Goal: Task Accomplishment & Management: Manage account settings

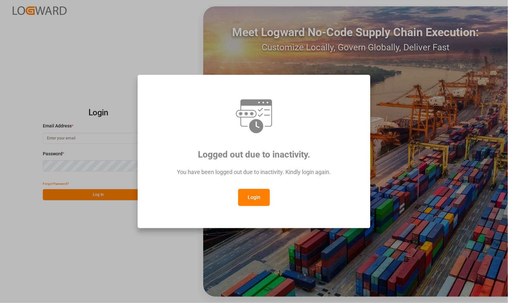
click at [250, 196] on button "Login" at bounding box center [254, 197] width 32 height 17
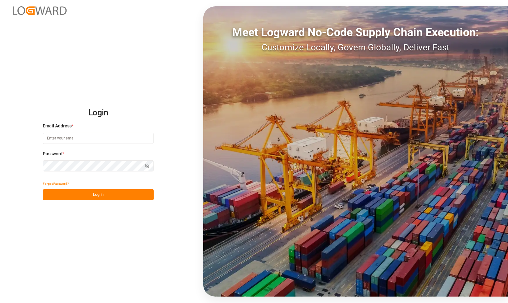
click at [108, 134] on input at bounding box center [98, 138] width 111 height 11
type input "[PERSON_NAME][EMAIL_ADDRESS][PERSON_NAME][DOMAIN_NAME]"
click at [73, 196] on button "Log In" at bounding box center [98, 194] width 111 height 11
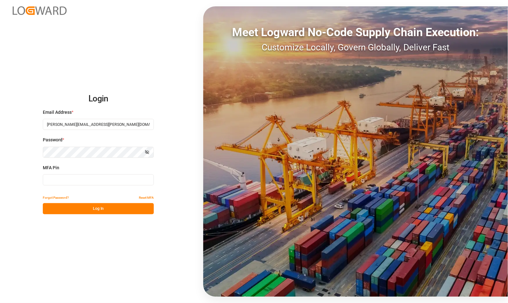
click at [73, 183] on input at bounding box center [98, 179] width 111 height 11
type input "631448"
click at [90, 210] on button "Log In" at bounding box center [98, 208] width 111 height 11
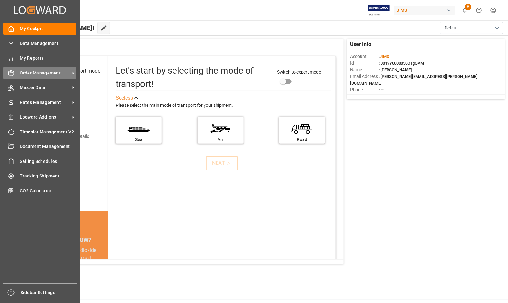
click at [33, 73] on span "Order Management" at bounding box center [45, 73] width 50 height 7
click at [42, 72] on span "Order Management" at bounding box center [45, 73] width 50 height 7
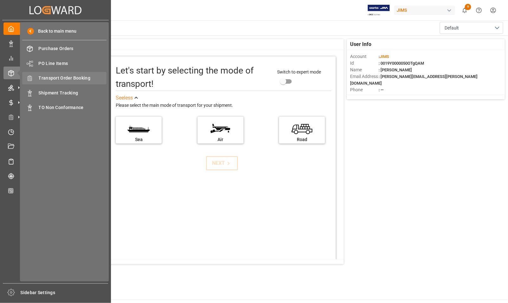
click at [59, 78] on span "Transport Order Booking" at bounding box center [73, 78] width 68 height 7
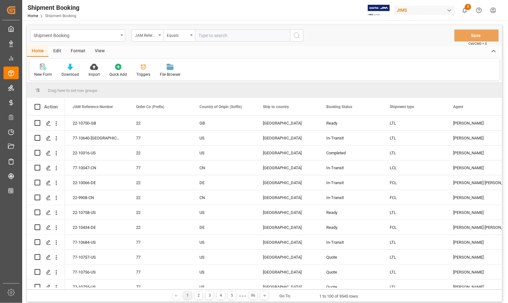
click at [210, 35] on input "text" at bounding box center [242, 35] width 95 height 12
type input "77-10094-CN"
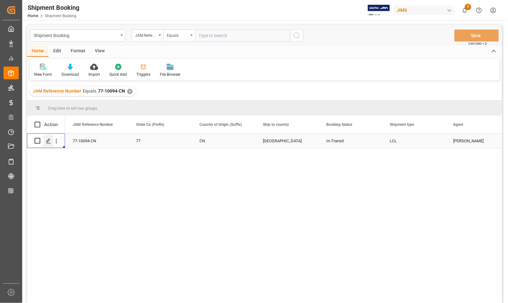
click at [48, 140] on icon "Press SPACE to select this row." at bounding box center [48, 141] width 5 height 5
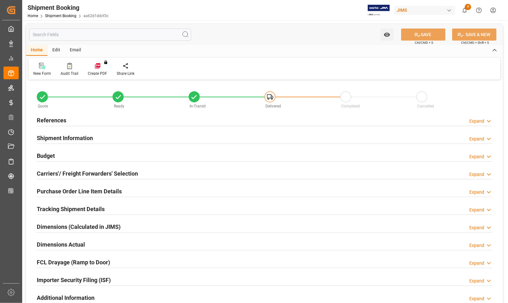
type input "0"
type input "[DATE]"
click at [43, 118] on h2 "References" at bounding box center [51, 120] width 29 height 9
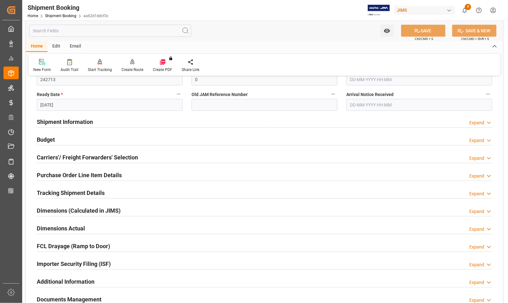
scroll to position [158, 0]
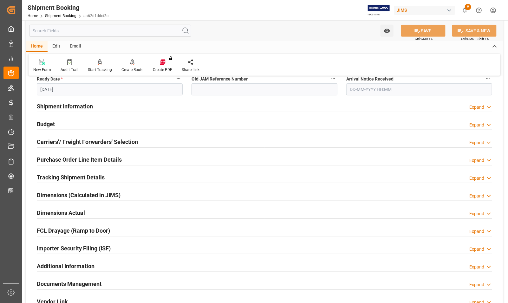
click at [49, 124] on h2 "Budget" at bounding box center [46, 124] width 18 height 9
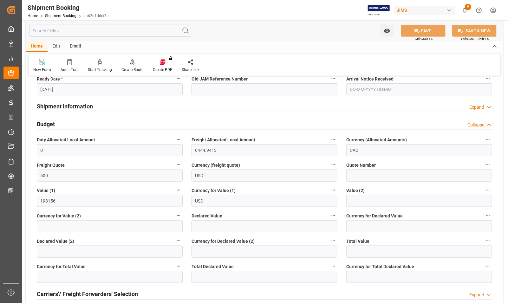
click at [49, 124] on h2 "Budget" at bounding box center [46, 124] width 18 height 9
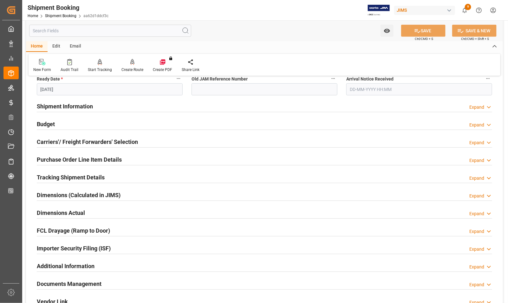
click at [55, 142] on h2 "Carriers'/ Freight Forwarders' Selection" at bounding box center [87, 142] width 101 height 9
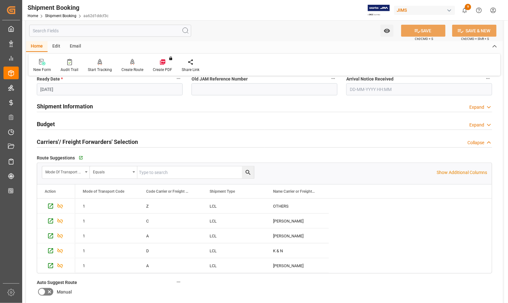
click at [55, 142] on h2 "Carriers'/ Freight Forwarders' Selection" at bounding box center [87, 142] width 101 height 9
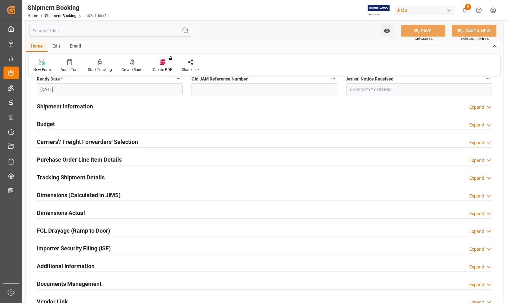
click at [64, 283] on h2 "Documents Management" at bounding box center [69, 284] width 65 height 9
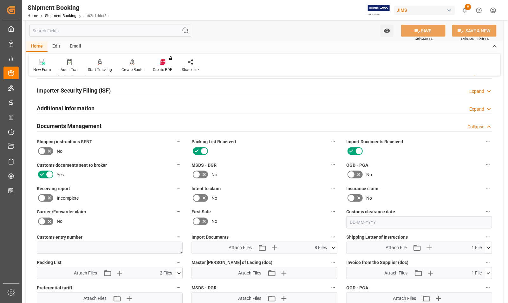
scroll to position [317, 0]
